Goal: Task Accomplishment & Management: Manage account settings

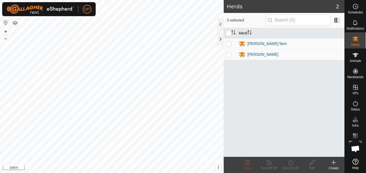
scroll to position [722, 0]
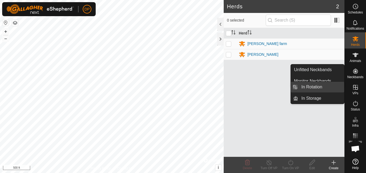
click at [342, 85] on link "In Rotation" at bounding box center [321, 87] width 46 height 11
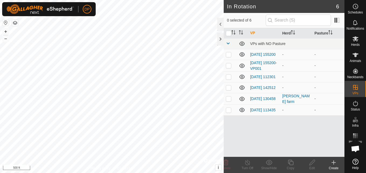
click at [243, 112] on icon at bounding box center [242, 110] width 6 height 6
click at [242, 55] on icon at bounding box center [242, 54] width 5 height 4
click at [242, 55] on icon at bounding box center [242, 54] width 6 height 6
click at [242, 55] on icon at bounding box center [242, 54] width 5 height 4
click at [244, 66] on icon at bounding box center [242, 66] width 6 height 6
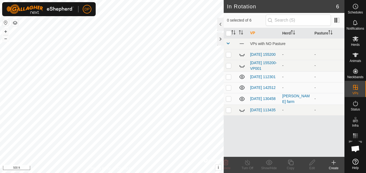
click at [243, 79] on icon at bounding box center [242, 77] width 6 height 6
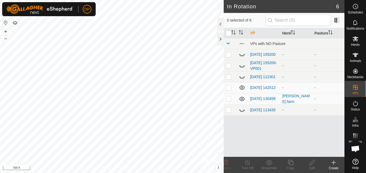
click at [243, 89] on icon at bounding box center [242, 88] width 5 height 4
